Goal: Transaction & Acquisition: Purchase product/service

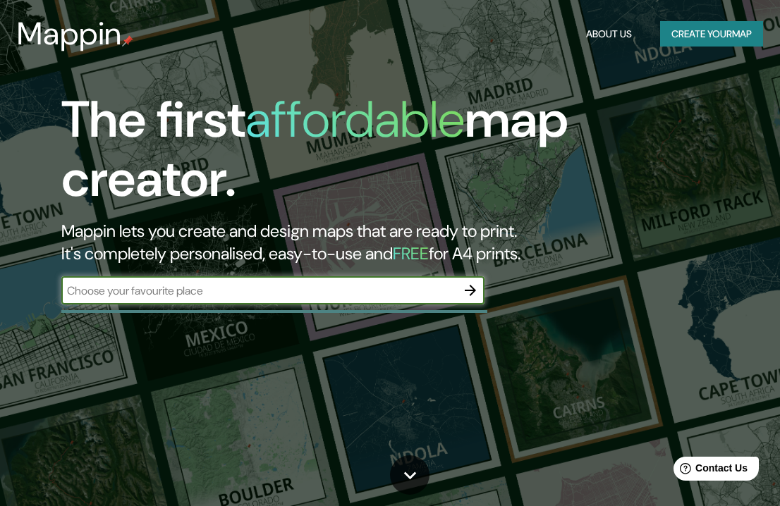
click at [207, 286] on input "text" at bounding box center [258, 291] width 395 height 16
type input "[GEOGRAPHIC_DATA], [GEOGRAPHIC_DATA]"
click at [468, 292] on icon "button" at bounding box center [470, 290] width 17 height 17
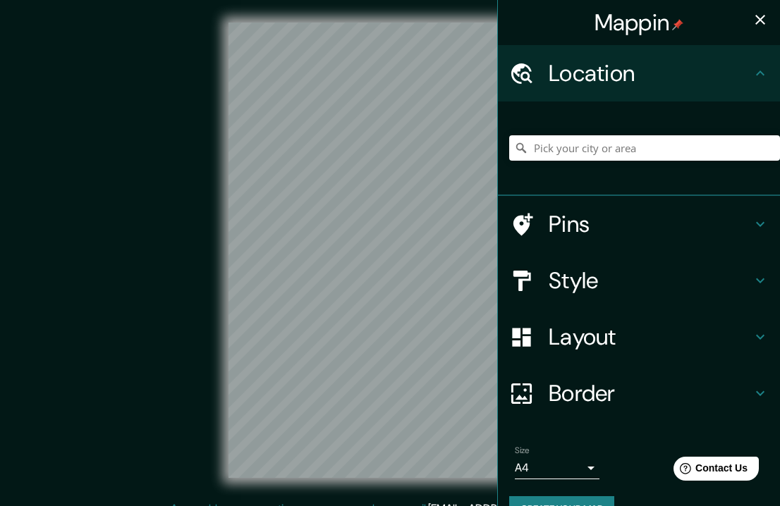
click at [577, 228] on h4 "Pins" at bounding box center [650, 224] width 203 height 28
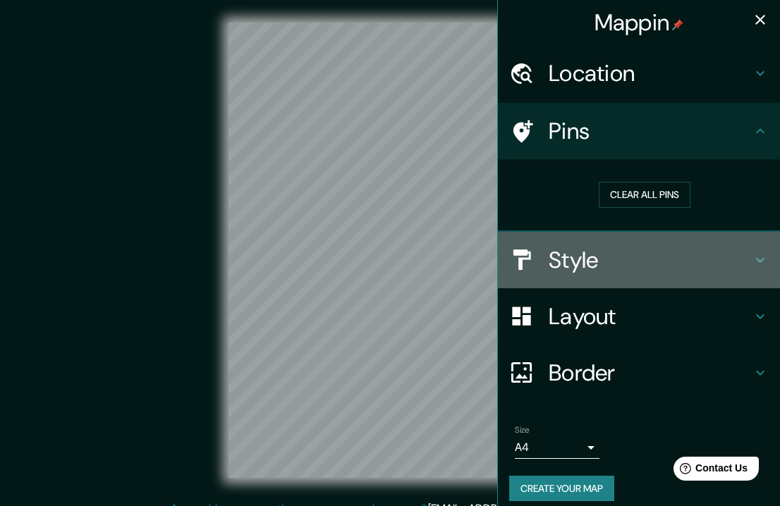
click at [553, 261] on h4 "Style" at bounding box center [650, 260] width 203 height 28
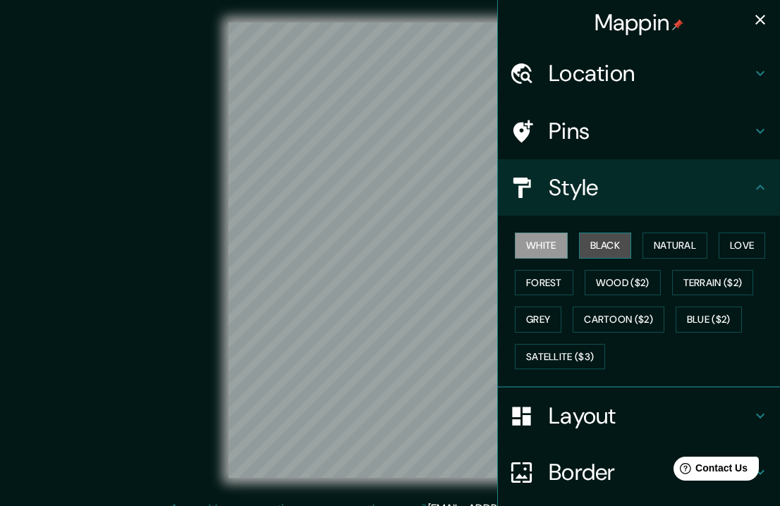
click at [603, 248] on button "Black" at bounding box center [605, 246] width 53 height 26
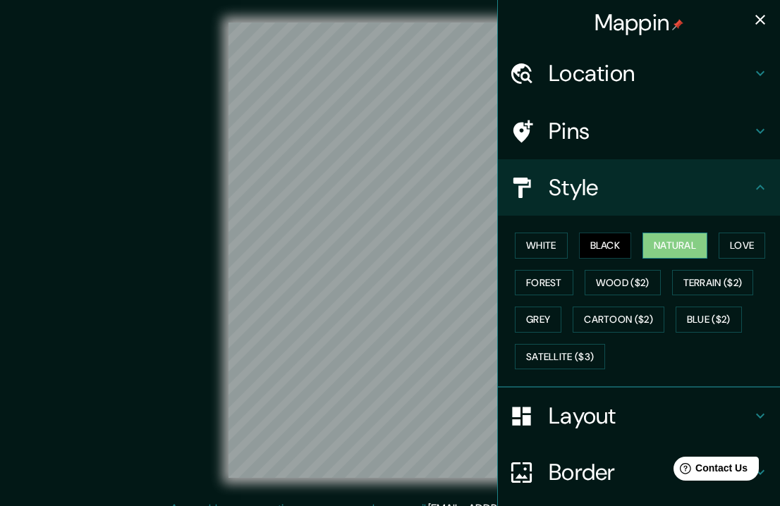
click at [652, 248] on button "Natural" at bounding box center [675, 246] width 65 height 26
click at [722, 242] on button "Love" at bounding box center [742, 246] width 47 height 26
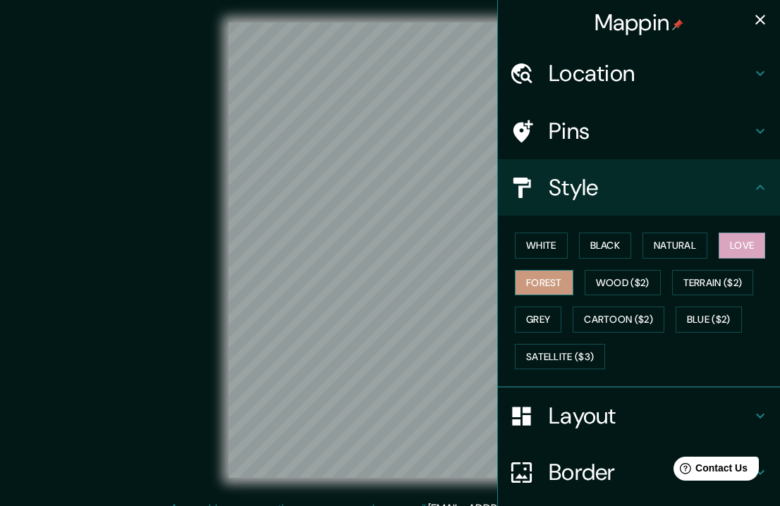
click at [523, 283] on button "Forest" at bounding box center [544, 283] width 59 height 26
click at [621, 280] on button "Wood ($2)" at bounding box center [623, 283] width 76 height 26
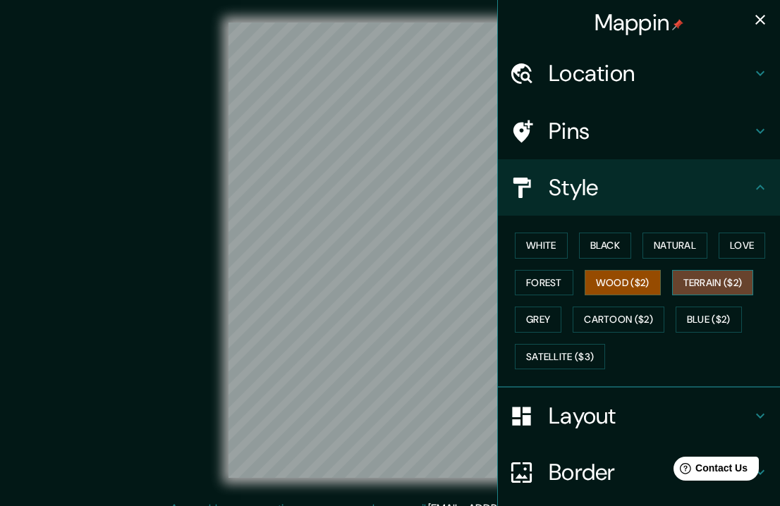
click at [700, 281] on button "Terrain ($2)" at bounding box center [713, 283] width 82 height 26
click at [533, 310] on button "Grey" at bounding box center [538, 320] width 47 height 26
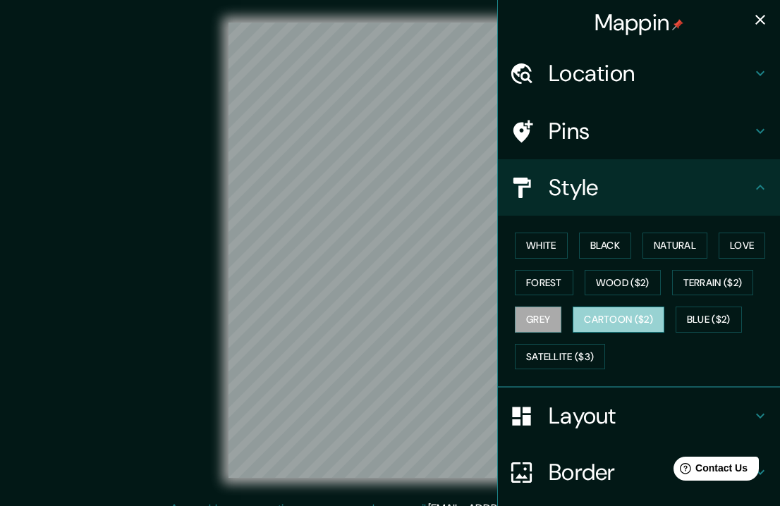
click at [589, 319] on button "Cartoon ($2)" at bounding box center [619, 320] width 92 height 26
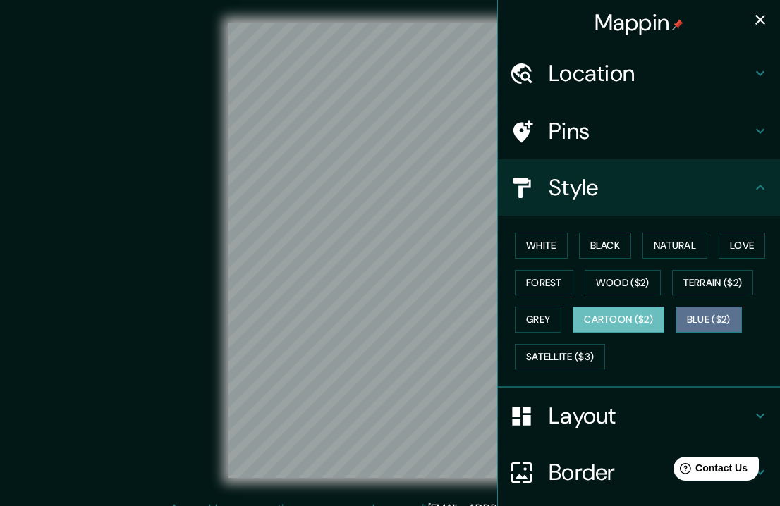
click at [712, 323] on button "Blue ($2)" at bounding box center [709, 320] width 66 height 26
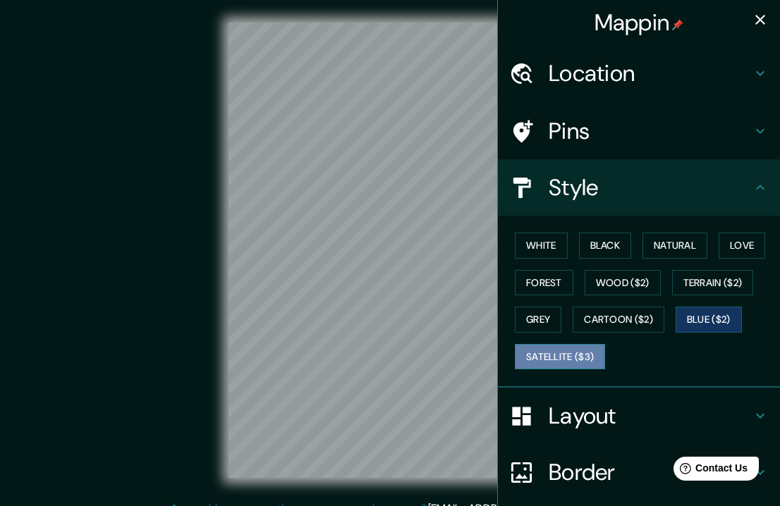
click at [549, 356] on button "Satellite ($3)" at bounding box center [560, 357] width 90 height 26
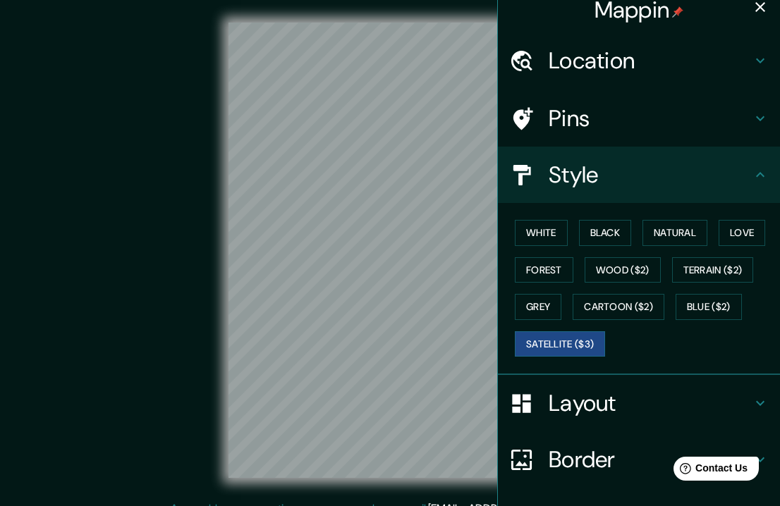
click at [596, 409] on h4 "Layout" at bounding box center [650, 403] width 203 height 28
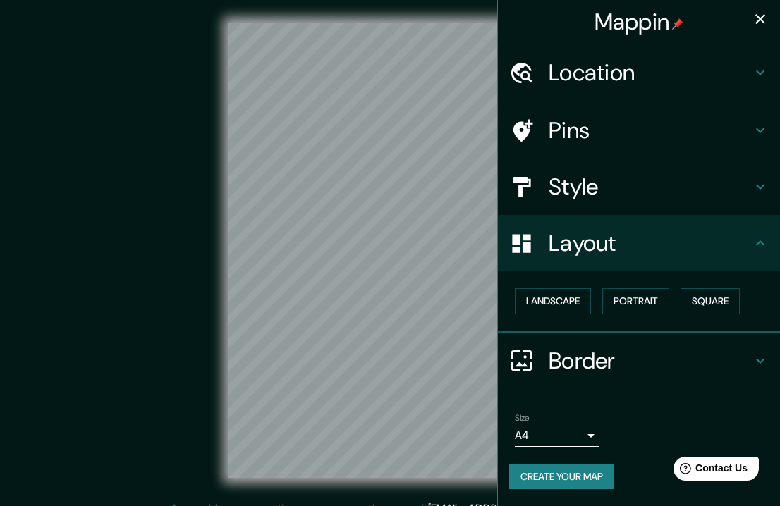
scroll to position [1, 0]
click at [535, 312] on button "Landscape" at bounding box center [553, 302] width 76 height 26
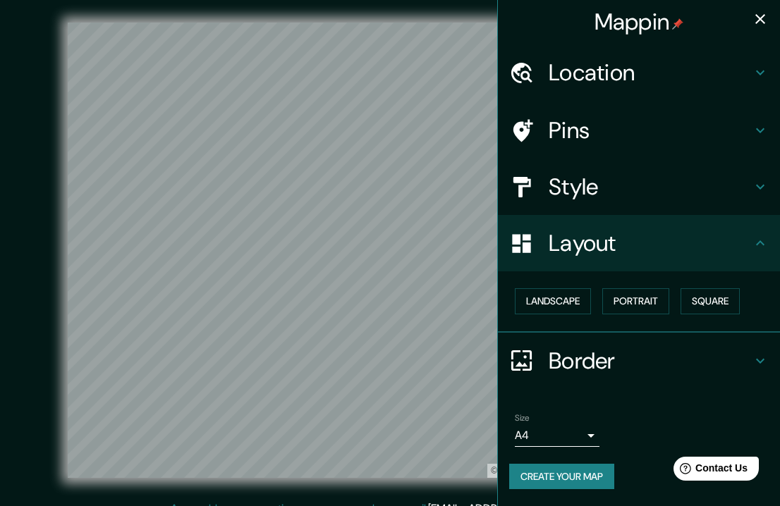
click at [573, 359] on h4 "Border" at bounding box center [650, 361] width 203 height 28
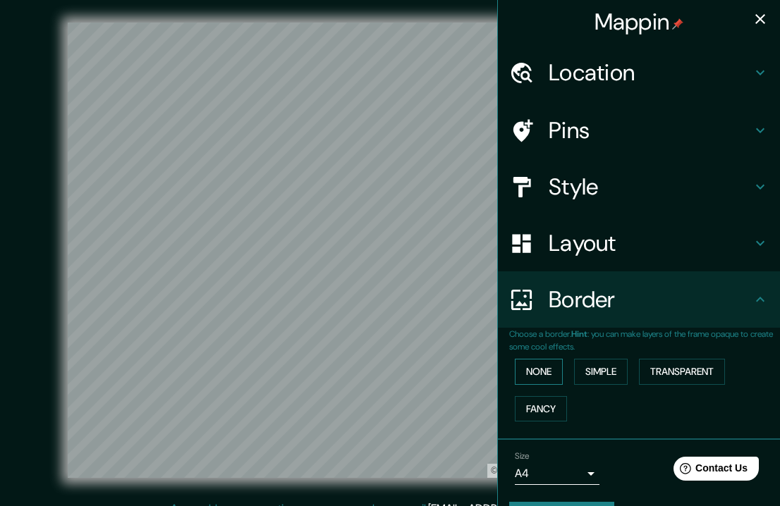
click at [535, 370] on button "None" at bounding box center [539, 372] width 48 height 26
click at [597, 372] on button "Simple" at bounding box center [601, 372] width 54 height 26
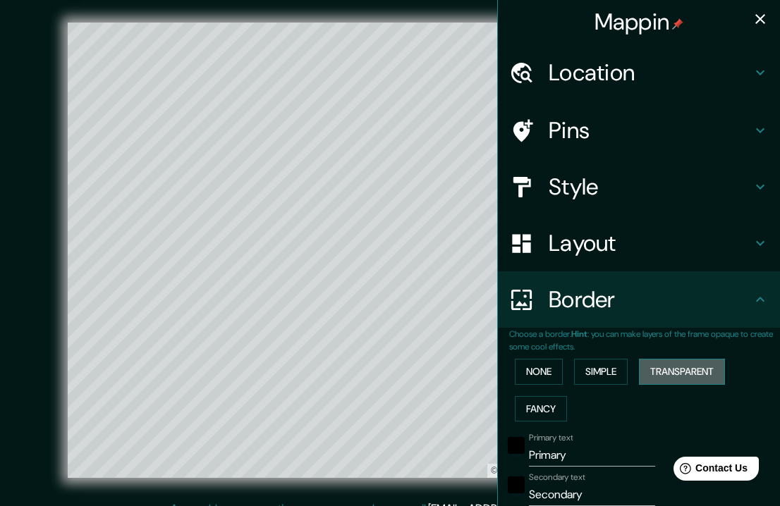
click at [651, 374] on button "Transparent" at bounding box center [682, 372] width 86 height 26
click at [523, 406] on button "Fancy" at bounding box center [541, 409] width 52 height 26
click at [521, 377] on button "None" at bounding box center [539, 372] width 48 height 26
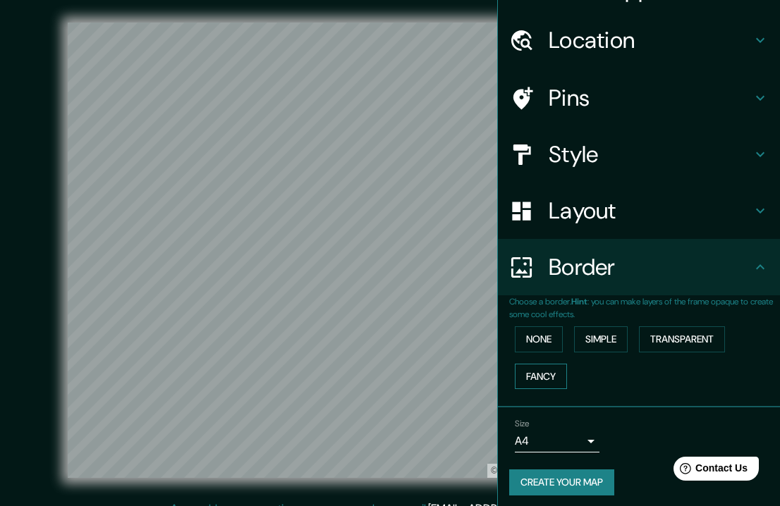
scroll to position [39, 0]
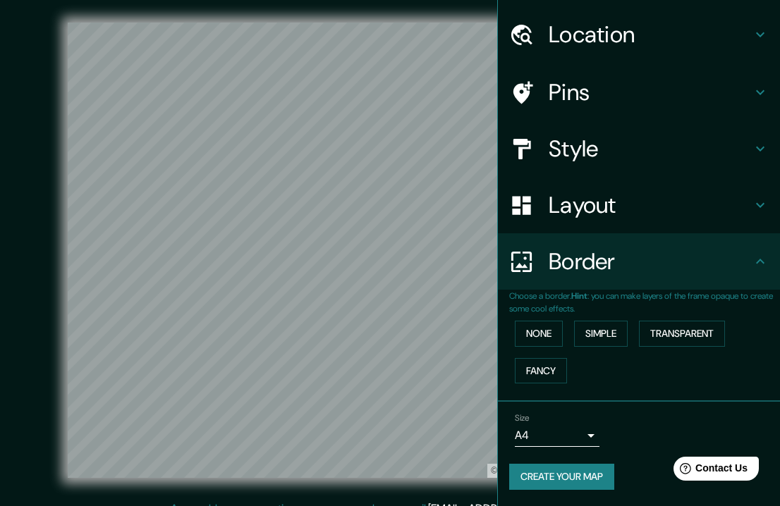
click at [563, 427] on body "Mappin Location Pins Style Layout Border Choose a border. Hint : you can make l…" at bounding box center [390, 253] width 780 height 506
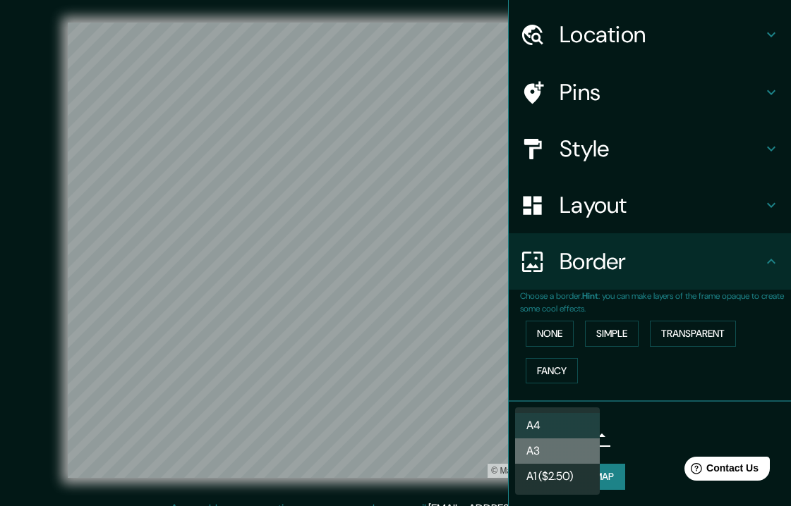
click at [563, 456] on li "A3" at bounding box center [557, 451] width 85 height 25
type input "a4"
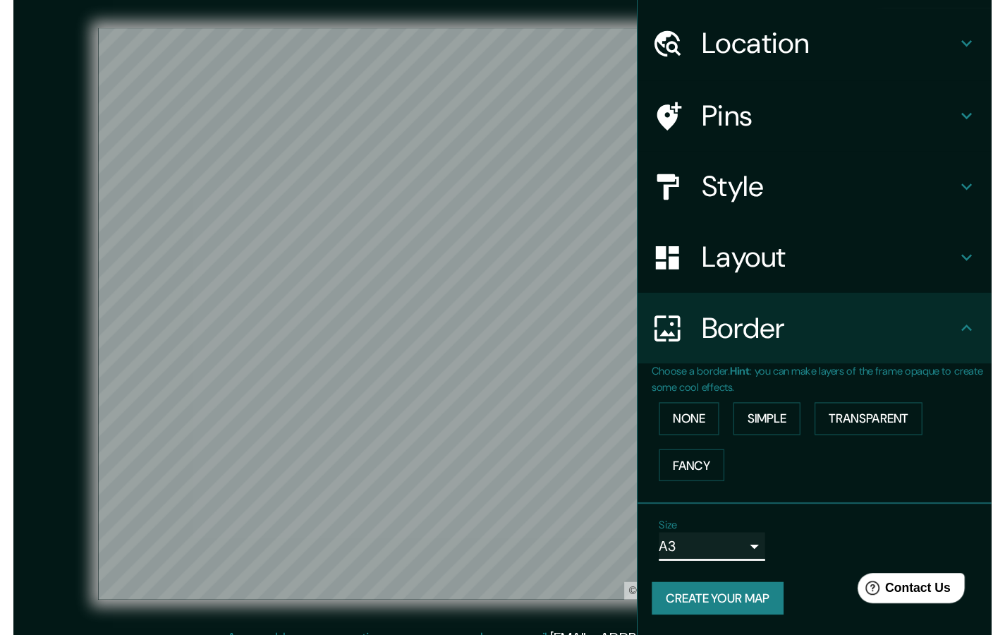
scroll to position [10, 0]
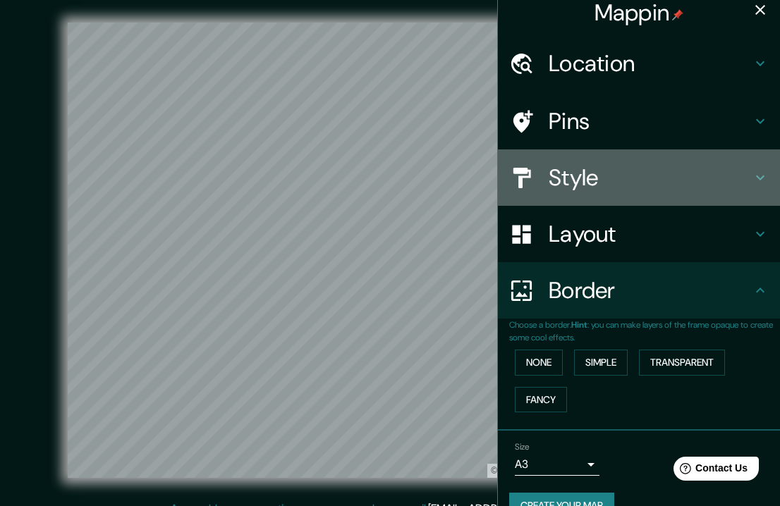
click at [582, 183] on h4 "Style" at bounding box center [650, 178] width 203 height 28
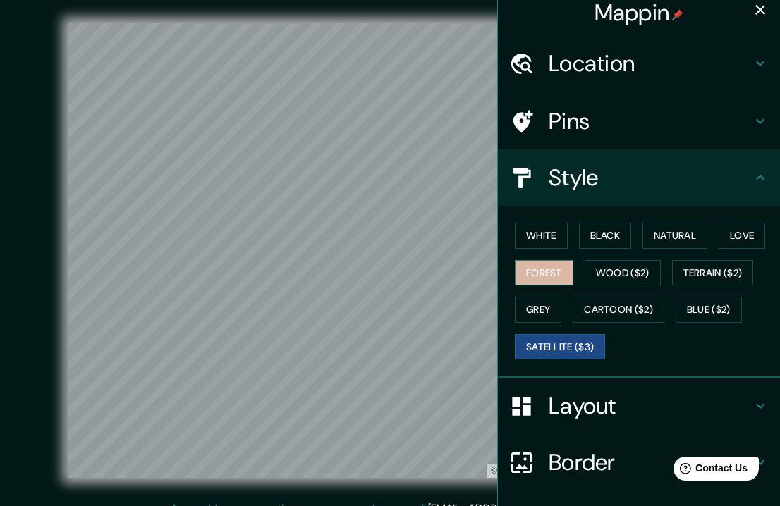
click at [530, 274] on button "Forest" at bounding box center [544, 273] width 59 height 26
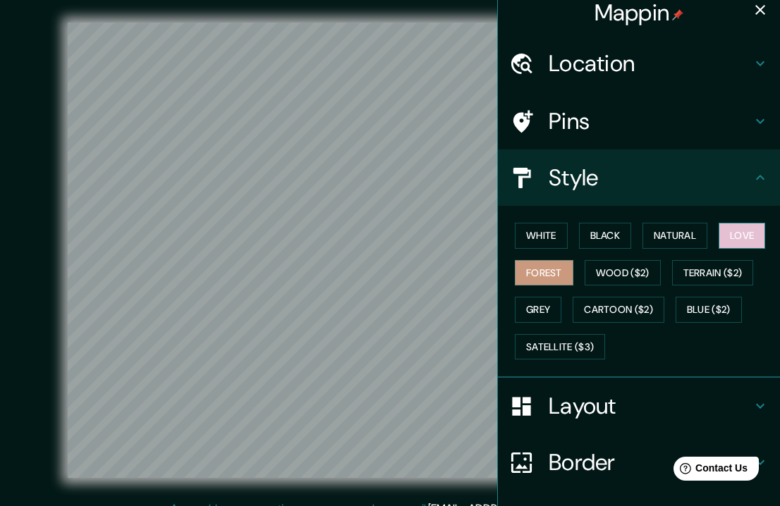
click at [736, 233] on button "Love" at bounding box center [742, 236] width 47 height 26
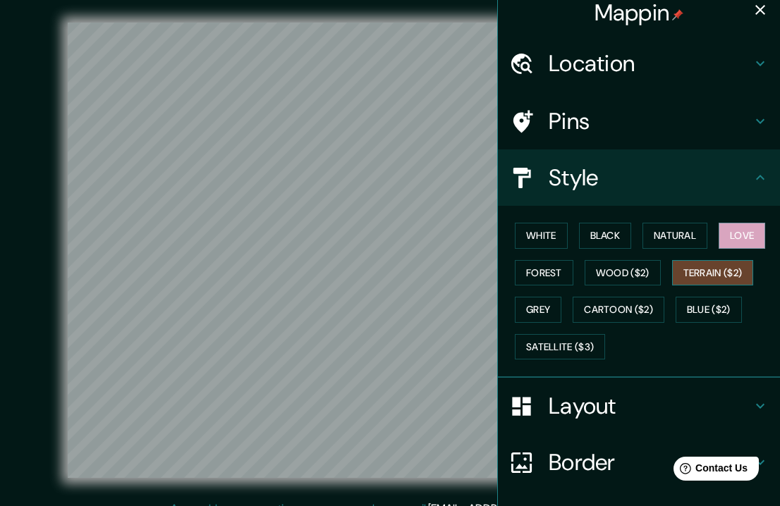
click at [683, 276] on button "Terrain ($2)" at bounding box center [713, 273] width 82 height 26
click at [624, 278] on button "Wood ($2)" at bounding box center [623, 273] width 76 height 26
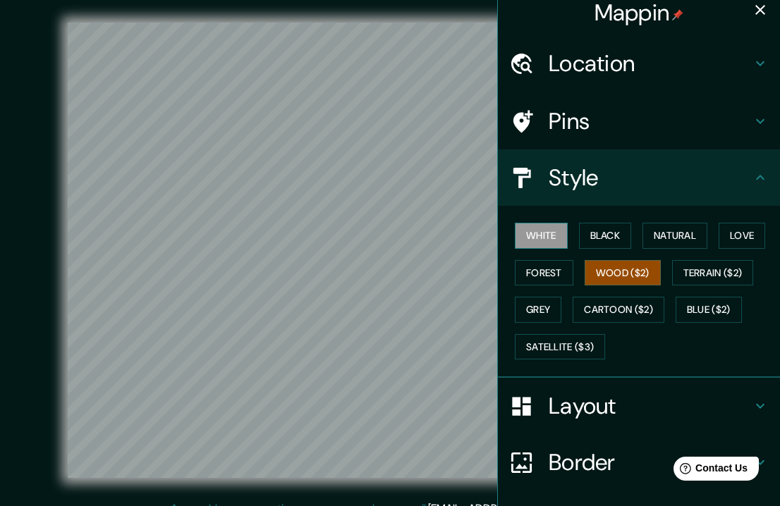
click at [542, 235] on button "White" at bounding box center [541, 236] width 53 height 26
click at [569, 237] on div "White Black Natural Love Forest Wood ($2) Terrain ($2) Grey Cartoon ($2) Blue (…" at bounding box center [644, 291] width 271 height 148
click at [585, 238] on button "Black" at bounding box center [605, 236] width 53 height 26
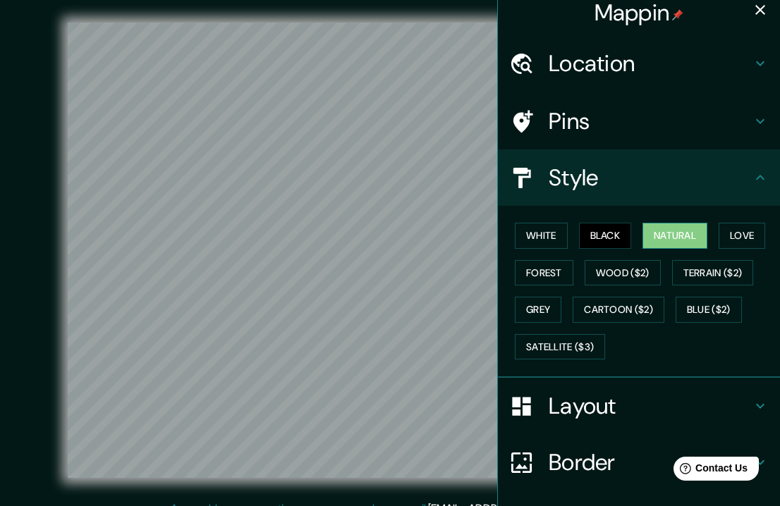
click at [657, 240] on button "Natural" at bounding box center [675, 236] width 65 height 26
click at [732, 233] on button "Love" at bounding box center [742, 236] width 47 height 26
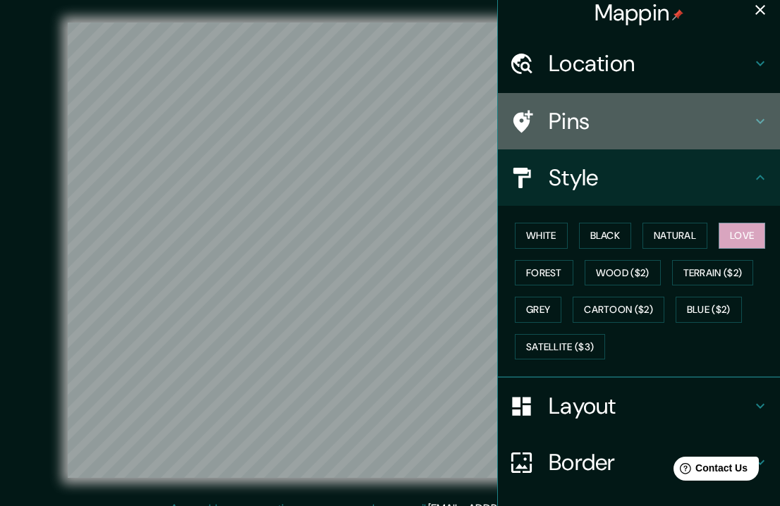
click at [581, 117] on h4 "Pins" at bounding box center [650, 121] width 203 height 28
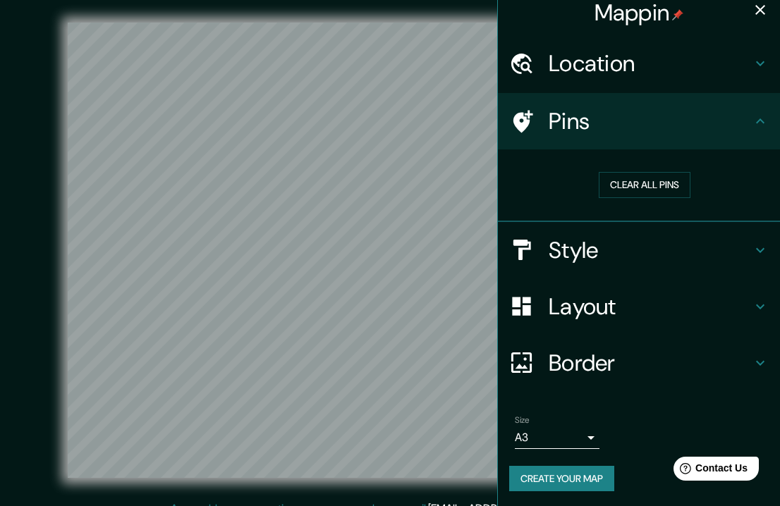
click at [581, 117] on h4 "Pins" at bounding box center [650, 121] width 203 height 28
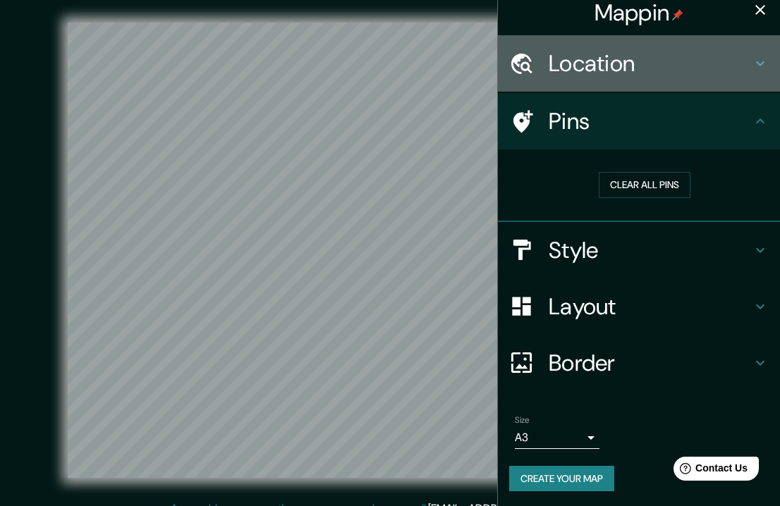
click at [585, 80] on div "Location" at bounding box center [639, 63] width 282 height 56
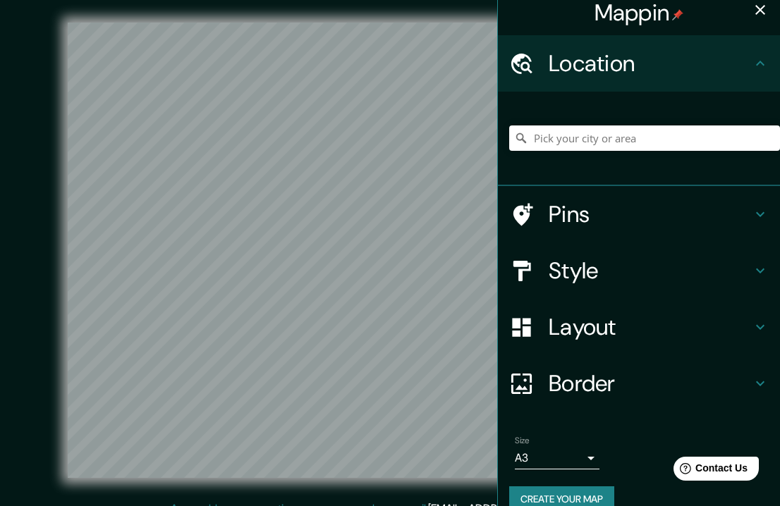
click at [585, 78] on div "Location" at bounding box center [639, 63] width 282 height 56
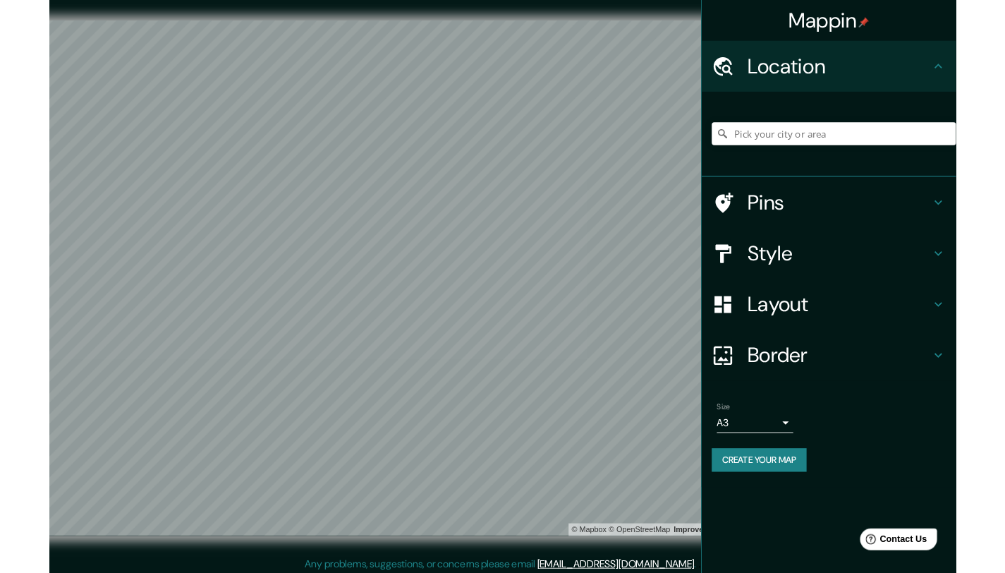
scroll to position [0, 0]
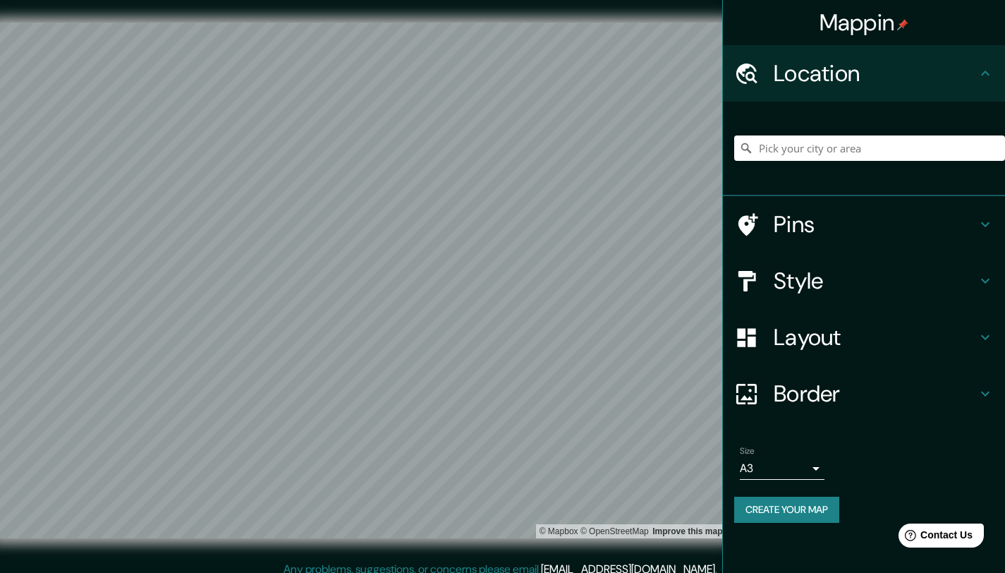
click at [777, 289] on h4 "Style" at bounding box center [875, 281] width 203 height 28
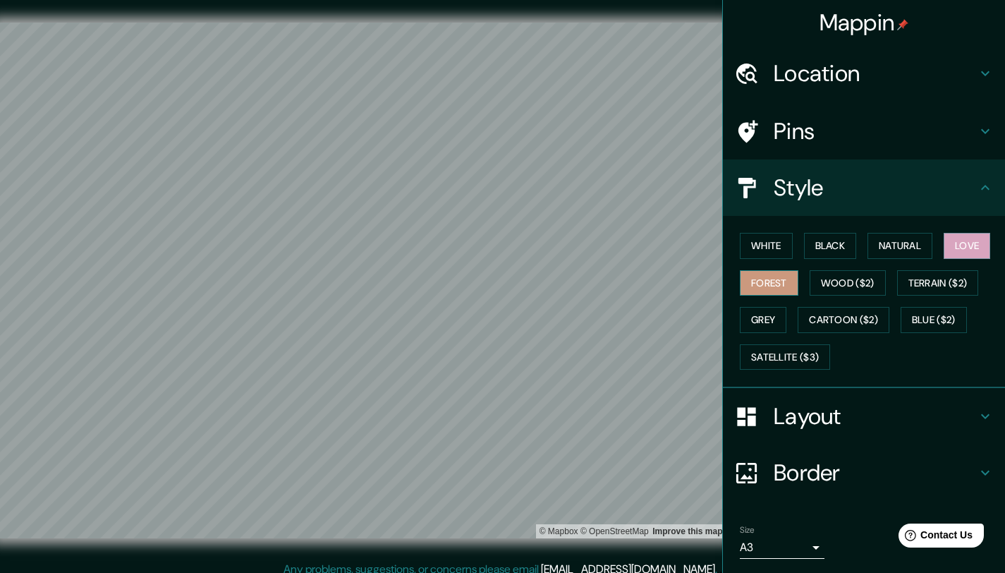
click at [779, 281] on button "Forest" at bounding box center [769, 283] width 59 height 26
click at [790, 281] on button "Terrain ($2)" at bounding box center [938, 283] width 82 height 26
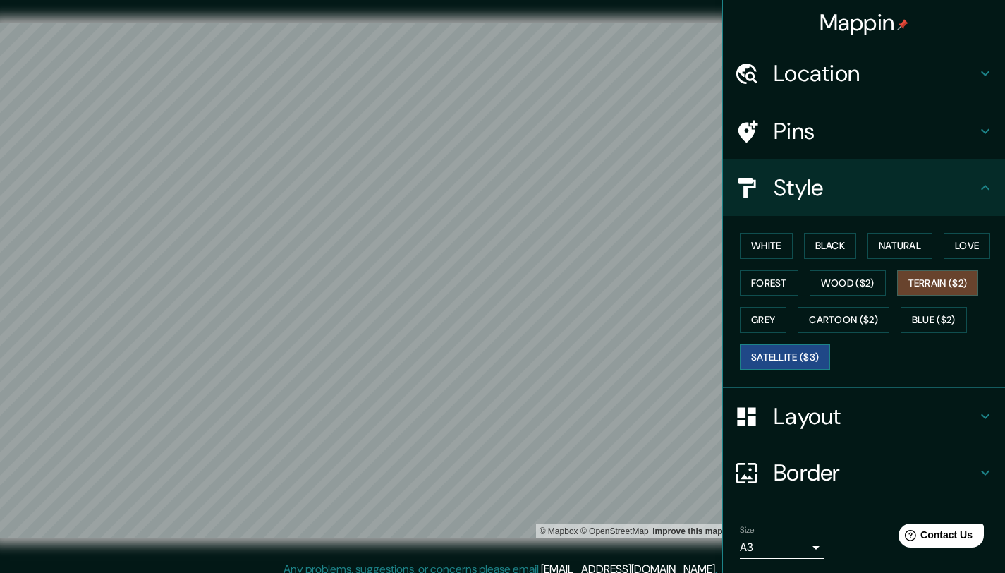
click at [764, 363] on button "Satellite ($3)" at bounding box center [785, 357] width 90 height 26
click at [790, 62] on h4 "Location" at bounding box center [875, 73] width 203 height 28
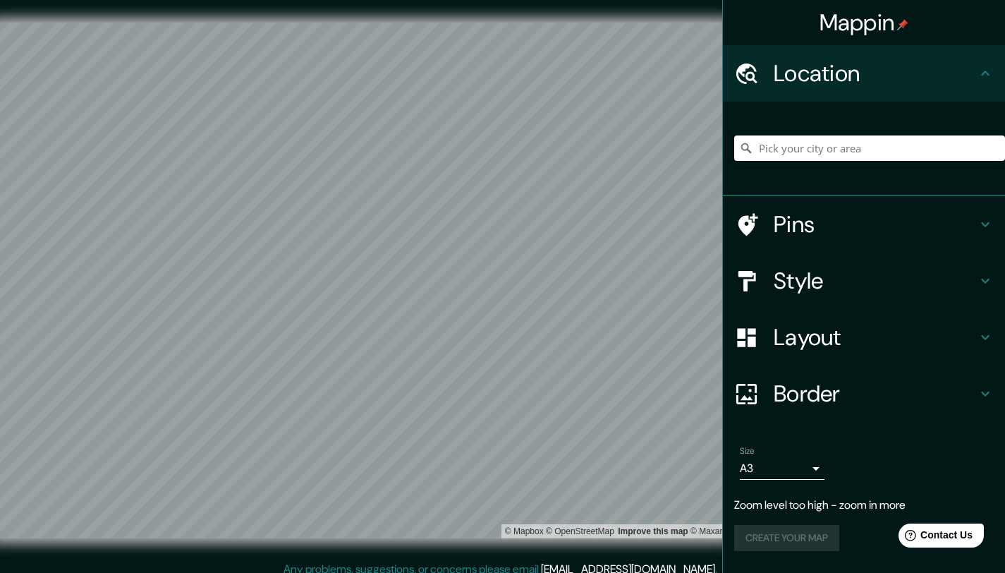
click at [766, 156] on input "Pick your city or area" at bounding box center [869, 147] width 271 height 25
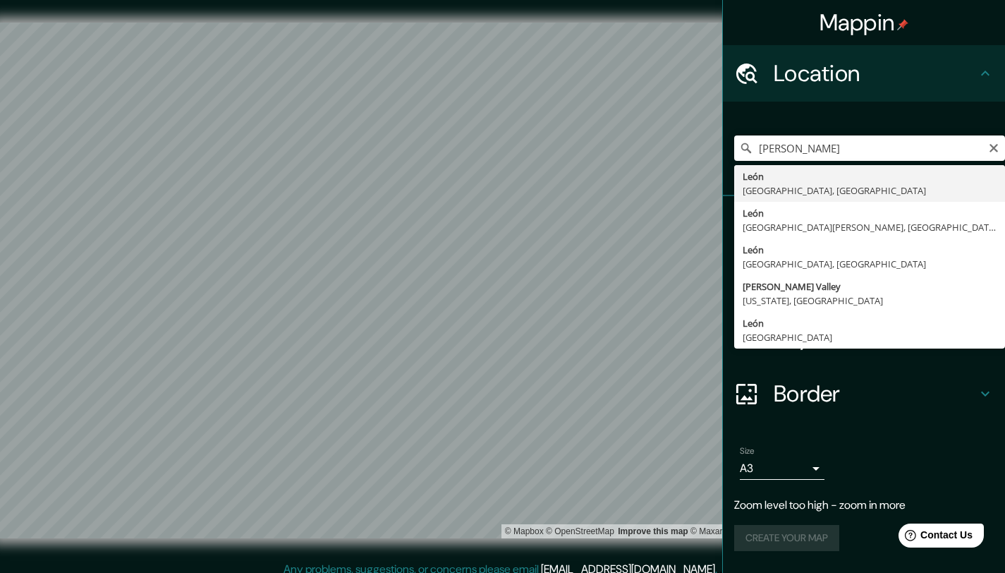
type input "[GEOGRAPHIC_DATA], [GEOGRAPHIC_DATA], [GEOGRAPHIC_DATA]"
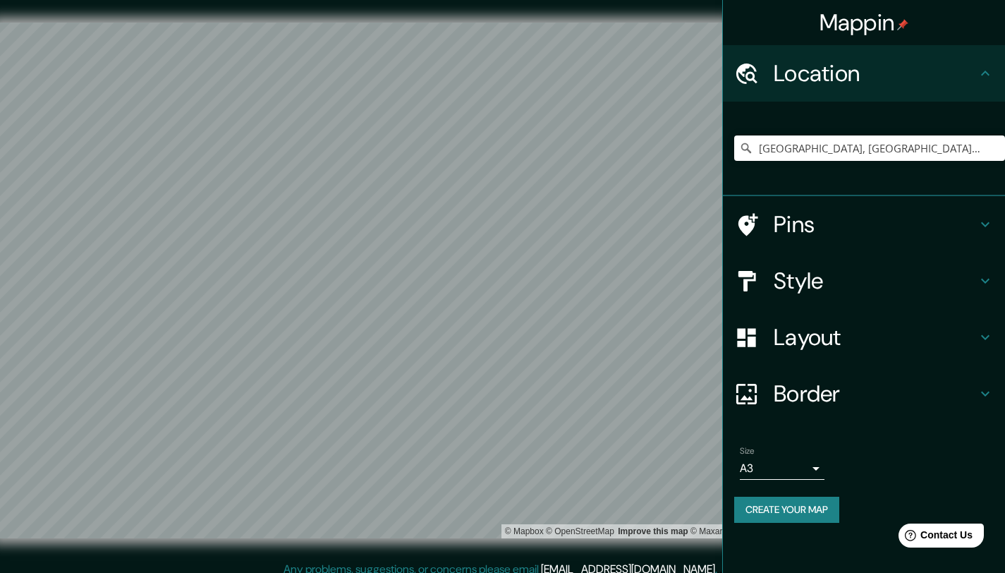
click at [790, 255] on div "Style" at bounding box center [864, 281] width 282 height 56
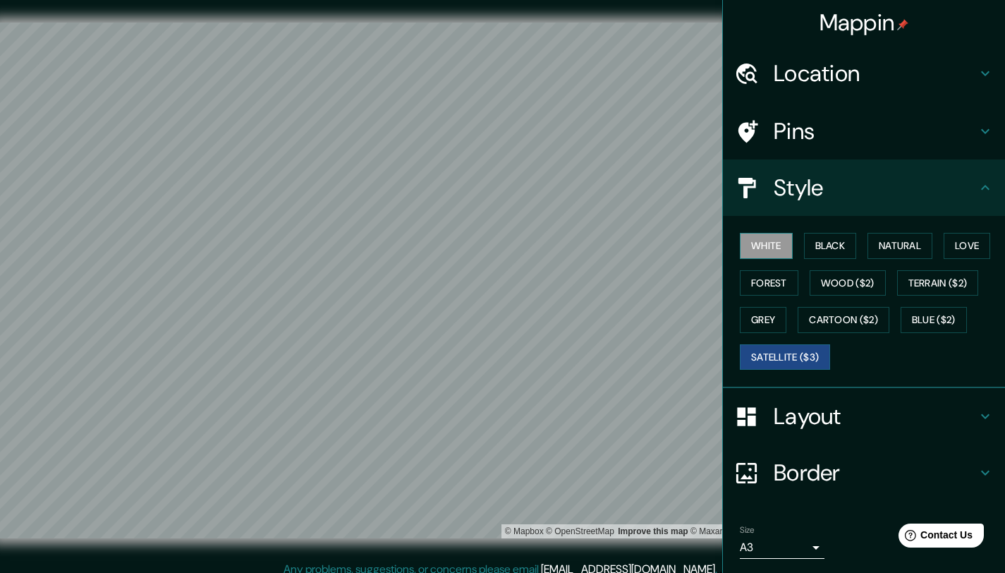
click at [766, 245] on button "White" at bounding box center [766, 246] width 53 height 26
click at [790, 257] on button "Black" at bounding box center [830, 246] width 53 height 26
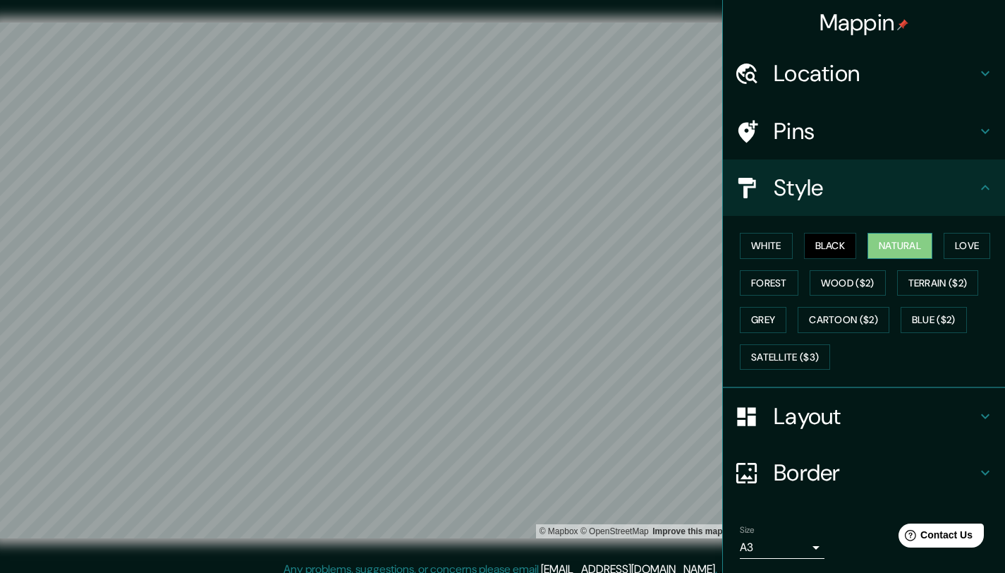
click at [790, 253] on button "Natural" at bounding box center [900, 246] width 65 height 26
click at [790, 248] on button "Love" at bounding box center [967, 246] width 47 height 26
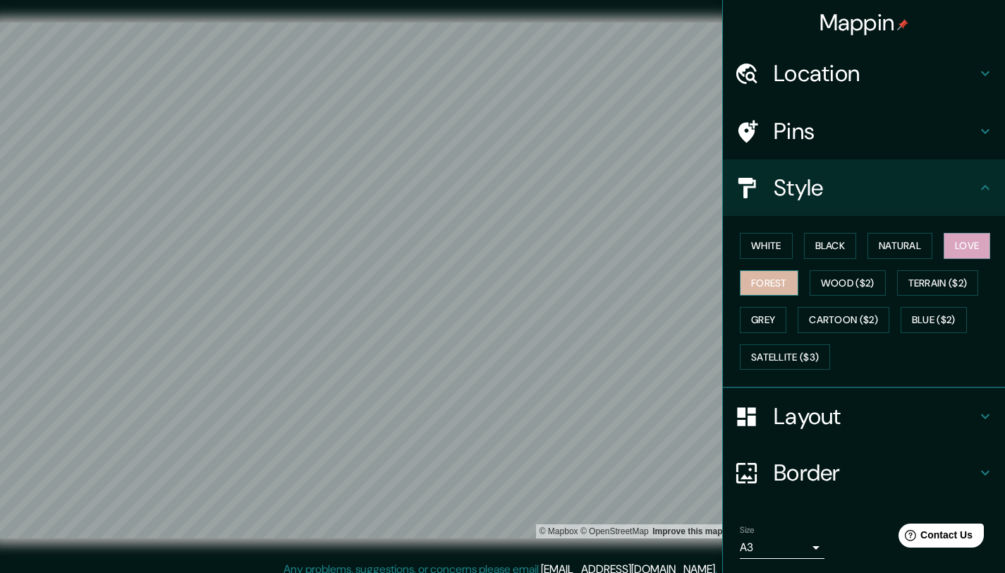
click at [773, 284] on button "Forest" at bounding box center [769, 283] width 59 height 26
click at [790, 284] on button "Wood ($2)" at bounding box center [848, 283] width 76 height 26
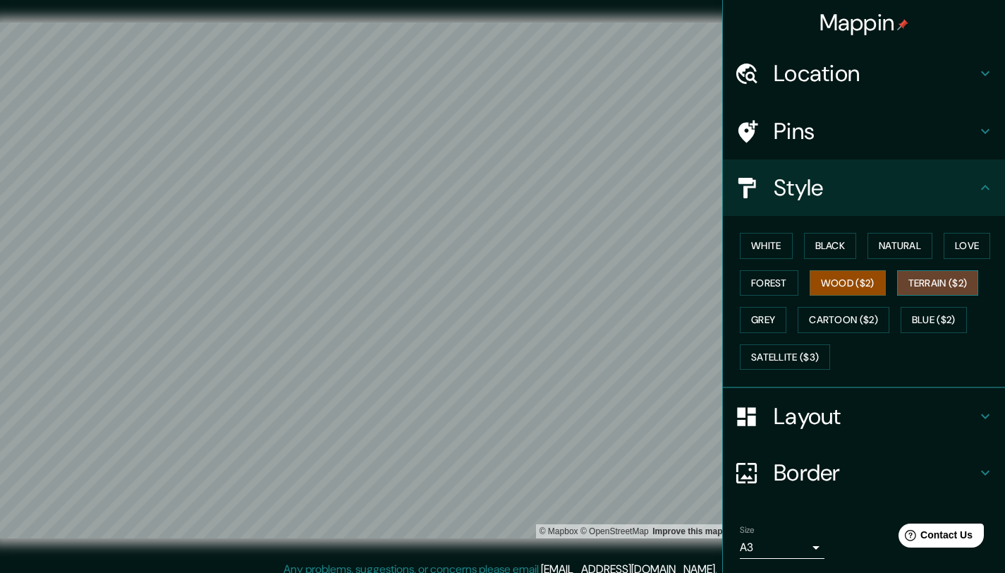
click at [790, 284] on button "Terrain ($2)" at bounding box center [938, 283] width 82 height 26
click at [760, 311] on button "Grey" at bounding box center [763, 320] width 47 height 26
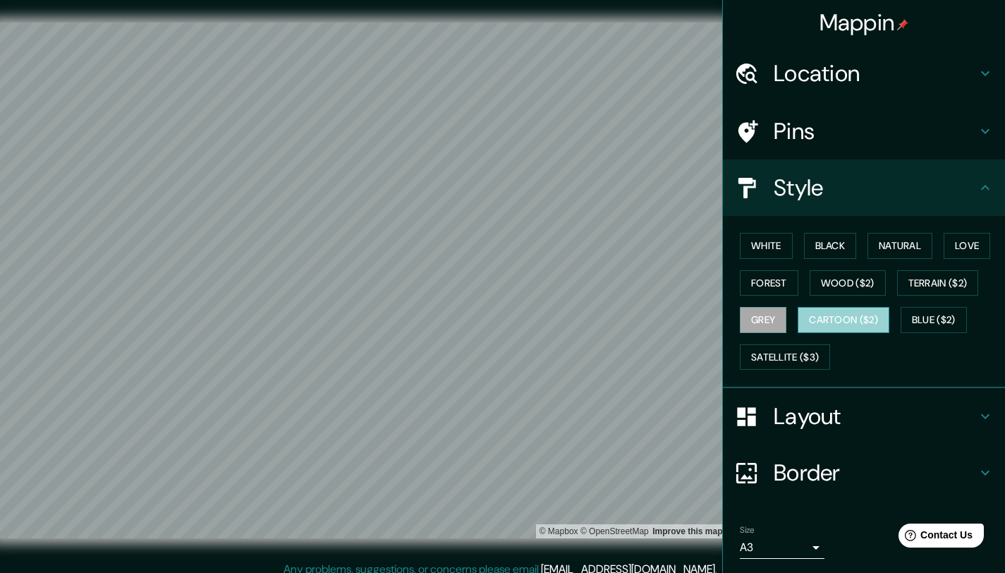
click at [790, 322] on button "Cartoon ($2)" at bounding box center [844, 320] width 92 height 26
click at [790, 324] on button "Blue ($2)" at bounding box center [934, 320] width 66 height 26
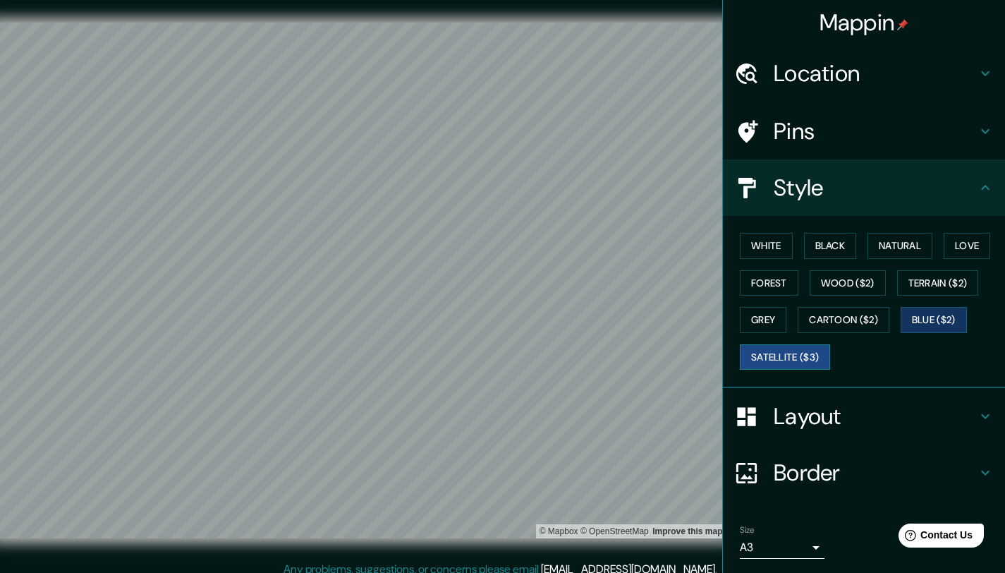
click at [765, 357] on button "Satellite ($3)" at bounding box center [785, 357] width 90 height 26
click at [790, 404] on h4 "Layout" at bounding box center [875, 416] width 203 height 28
